Goal: Information Seeking & Learning: Check status

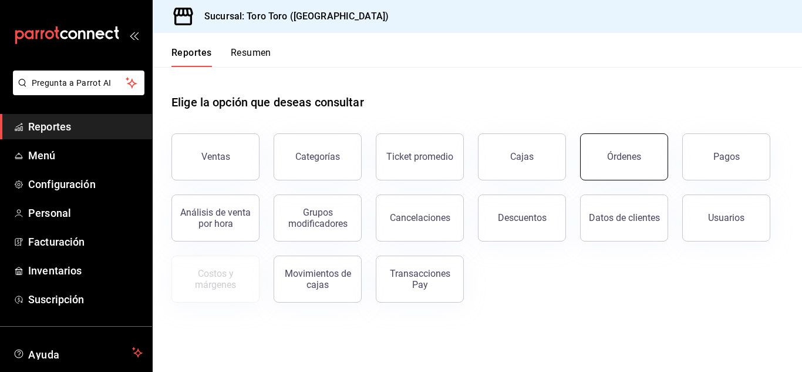
click at [621, 158] on div "Órdenes" at bounding box center [624, 156] width 34 height 11
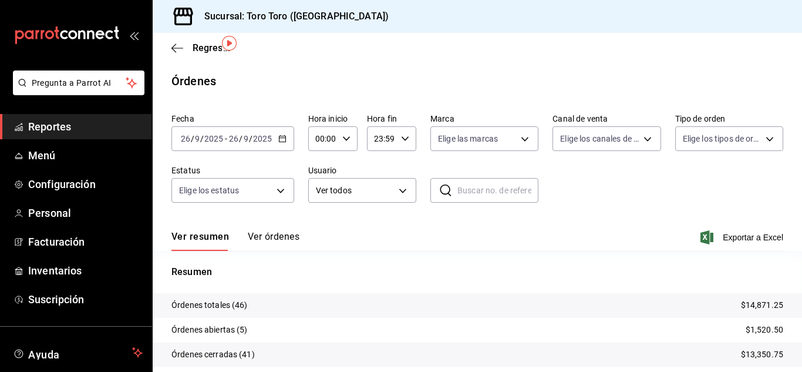
scroll to position [59, 0]
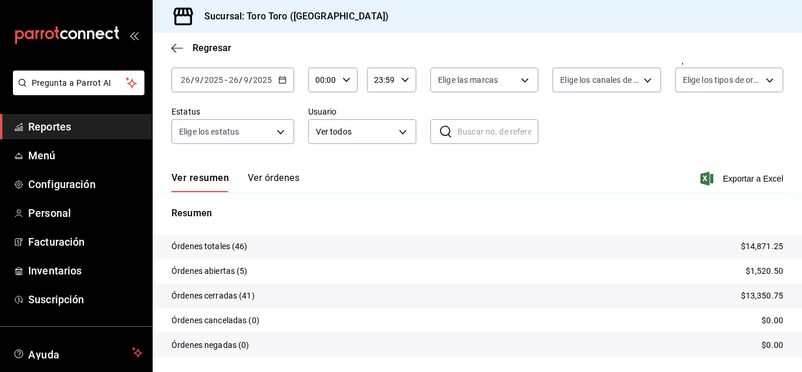
click at [72, 128] on span "Reportes" at bounding box center [85, 127] width 114 height 16
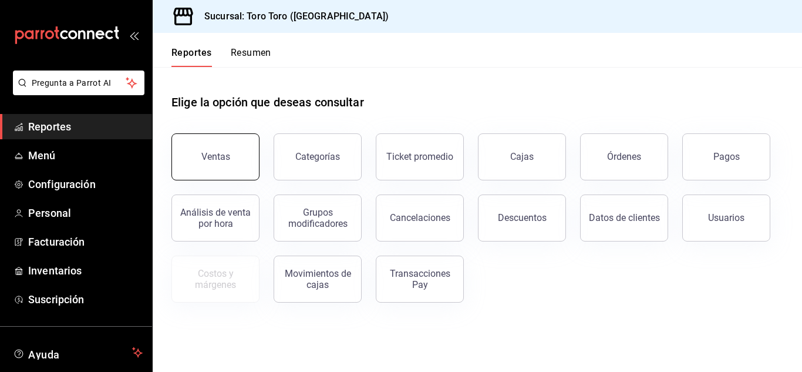
click at [240, 164] on button "Ventas" at bounding box center [215, 156] width 88 height 47
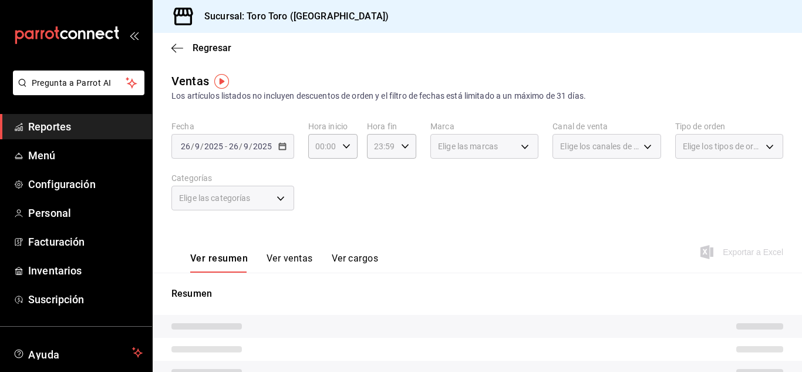
click at [369, 258] on button "Ver cargos" at bounding box center [355, 262] width 47 height 20
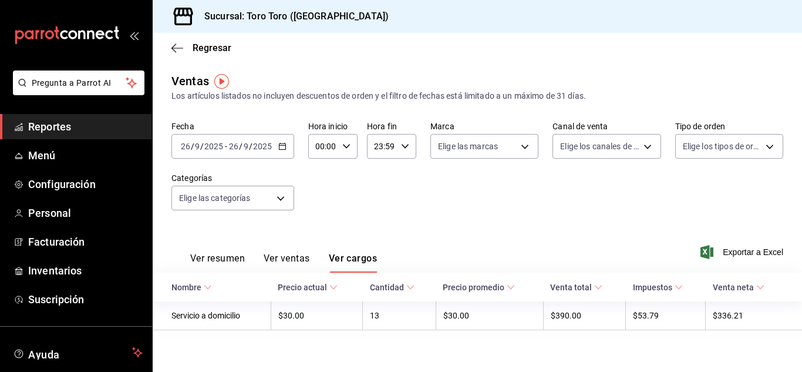
click at [42, 129] on span "Reportes" at bounding box center [85, 127] width 114 height 16
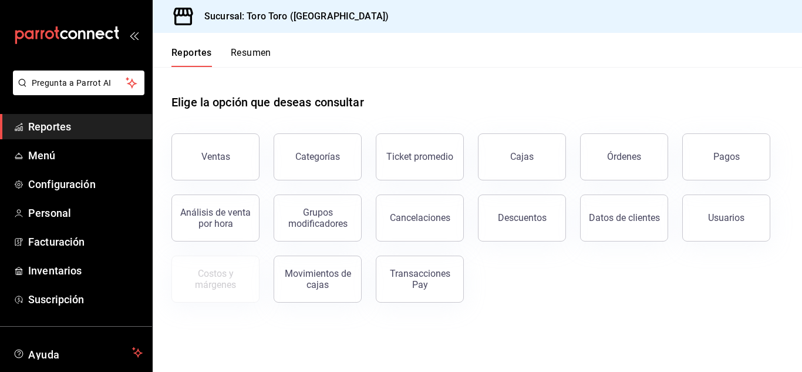
click at [692, 181] on div "Usuarios" at bounding box center [719, 210] width 102 height 61
click at [701, 167] on button "Pagos" at bounding box center [726, 156] width 88 height 47
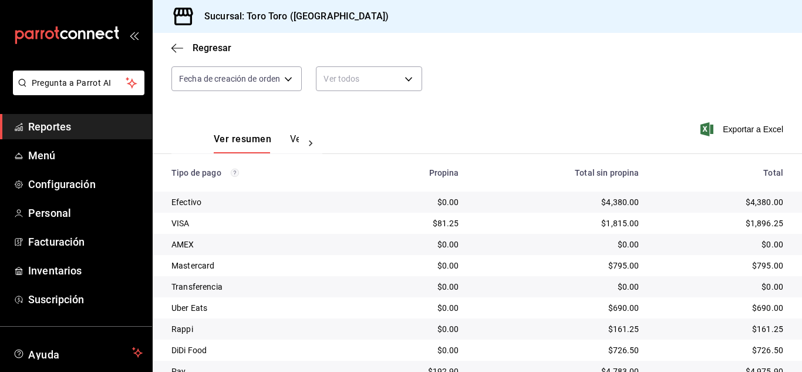
scroll to position [168, 0]
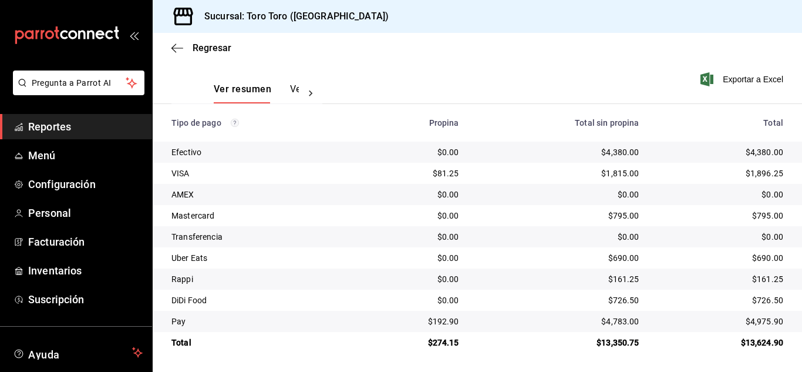
click at [71, 119] on span "Reportes" at bounding box center [85, 127] width 114 height 16
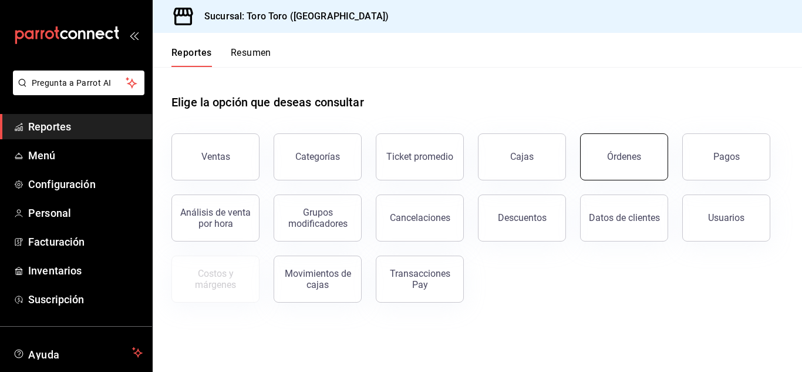
click at [631, 164] on button "Órdenes" at bounding box center [624, 156] width 88 height 47
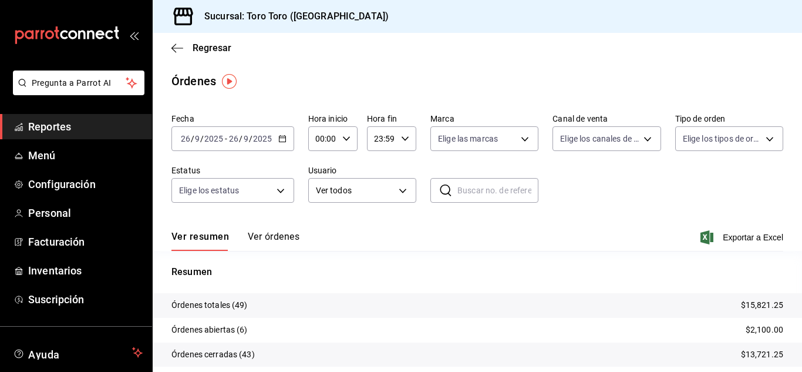
click at [59, 123] on span "Reportes" at bounding box center [85, 127] width 114 height 16
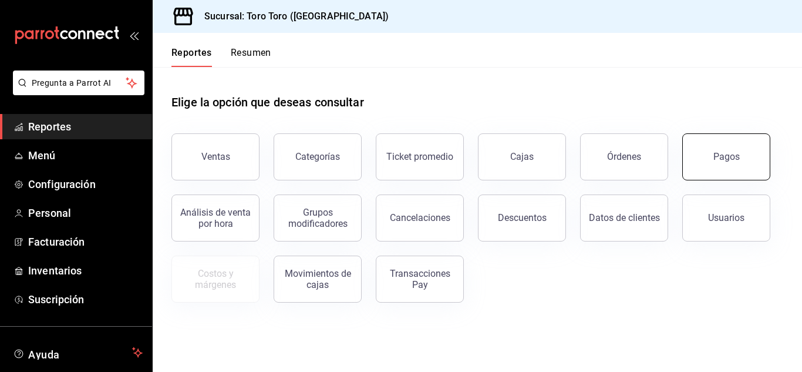
click at [702, 152] on button "Pagos" at bounding box center [726, 156] width 88 height 47
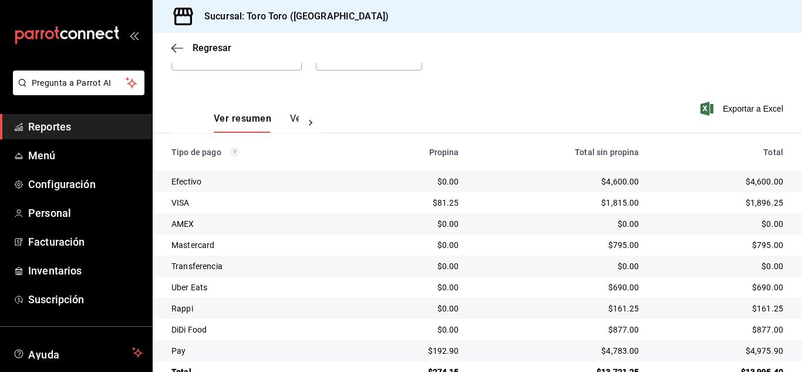
scroll to position [168, 0]
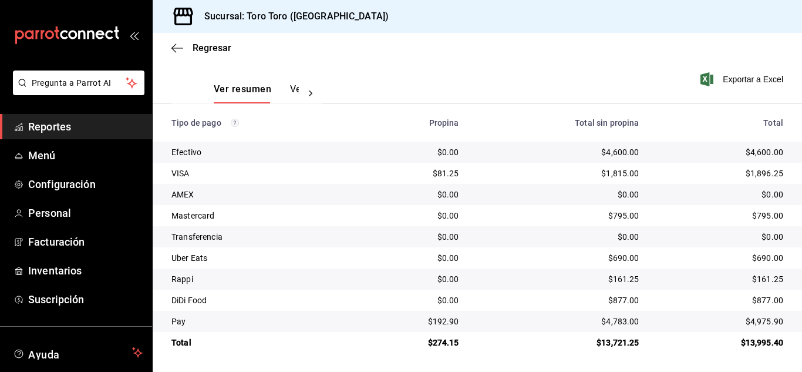
click at [35, 122] on span "Reportes" at bounding box center [85, 127] width 114 height 16
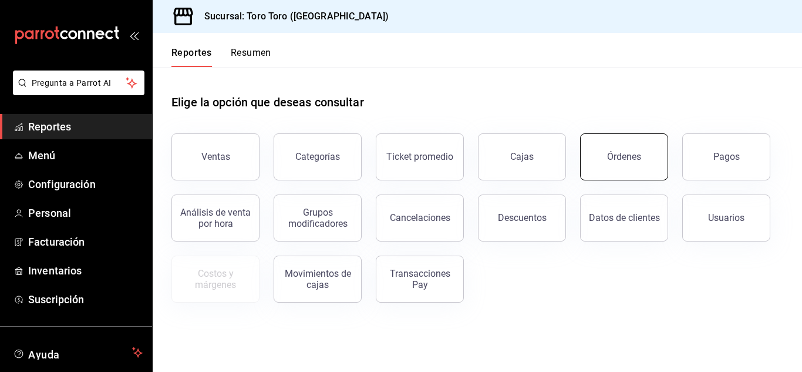
click at [599, 152] on button "Órdenes" at bounding box center [624, 156] width 88 height 47
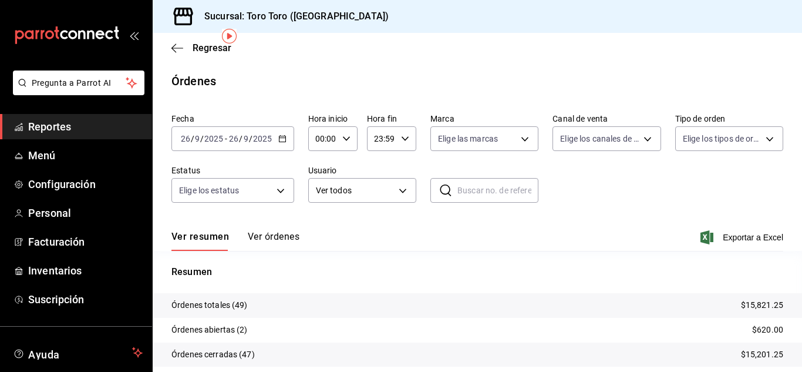
scroll to position [59, 0]
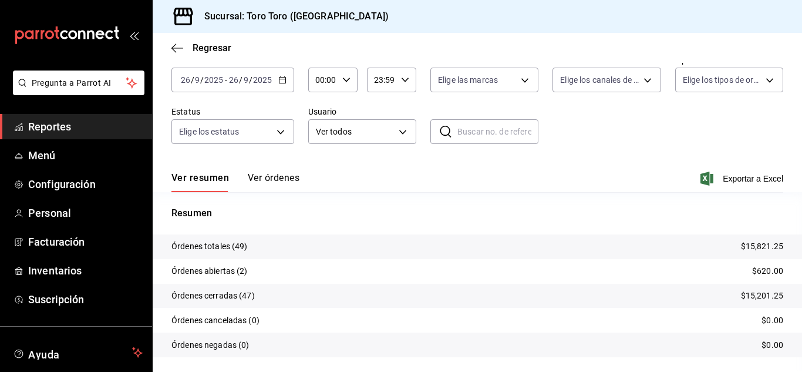
click at [39, 120] on span "Reportes" at bounding box center [85, 127] width 114 height 16
